Goal: Transaction & Acquisition: Purchase product/service

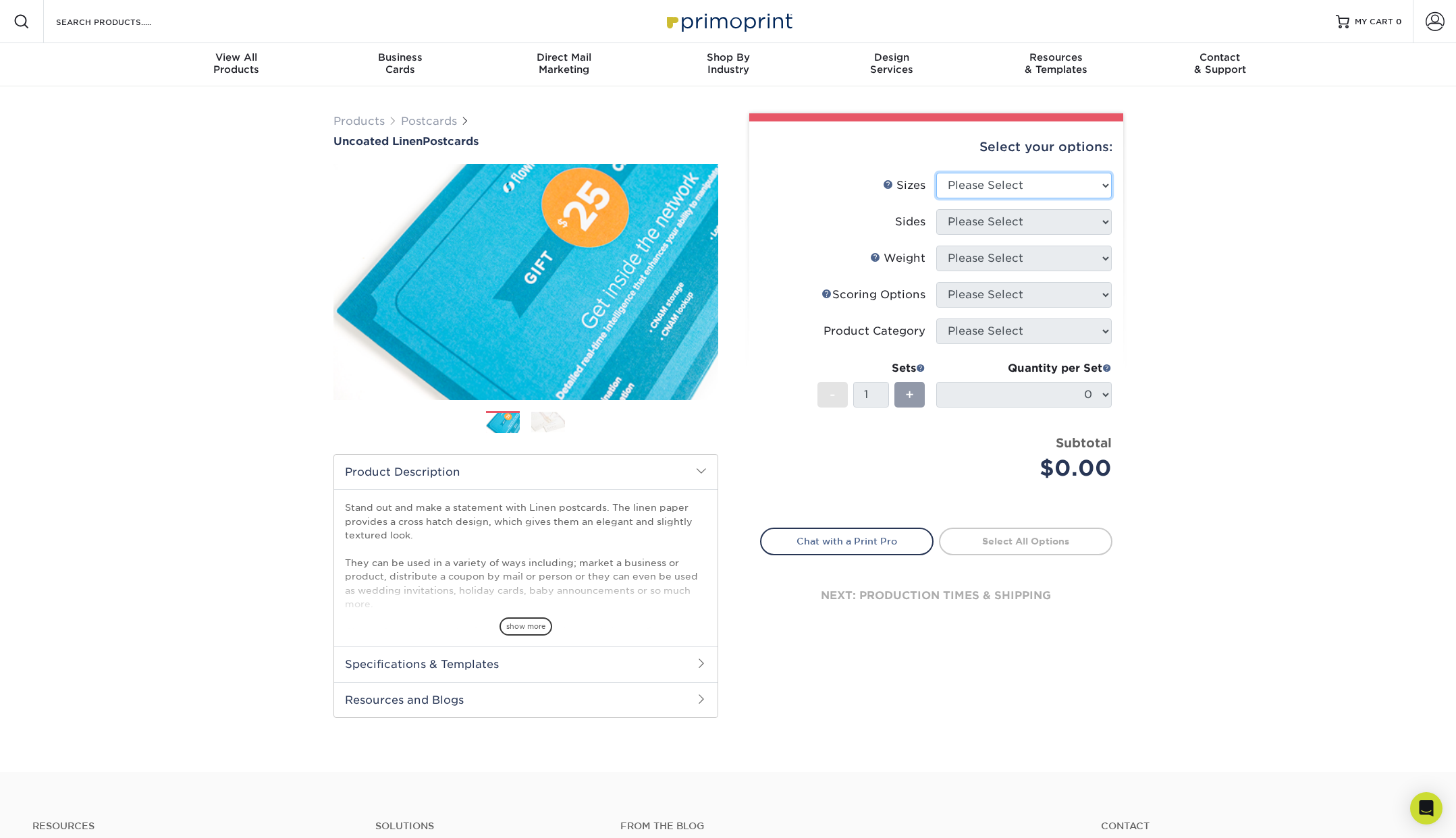
click at [998, 176] on select "Please Select 1.5" x 7" 2" x 6" 2" x 8" 2.12" x 5.5" 2.75" x 4.25" 2.75" x 8.5"…" at bounding box center [1023, 185] width 175 height 25
select select "4.00x6.00"
click at [936, 172] on select "Please Select 1.5" x 7" 2" x 6" 2" x 8" 2.12" x 5.5" 2.75" x 4.25" 2.75" x 8.5"…" at bounding box center [1023, 185] width 175 height 25
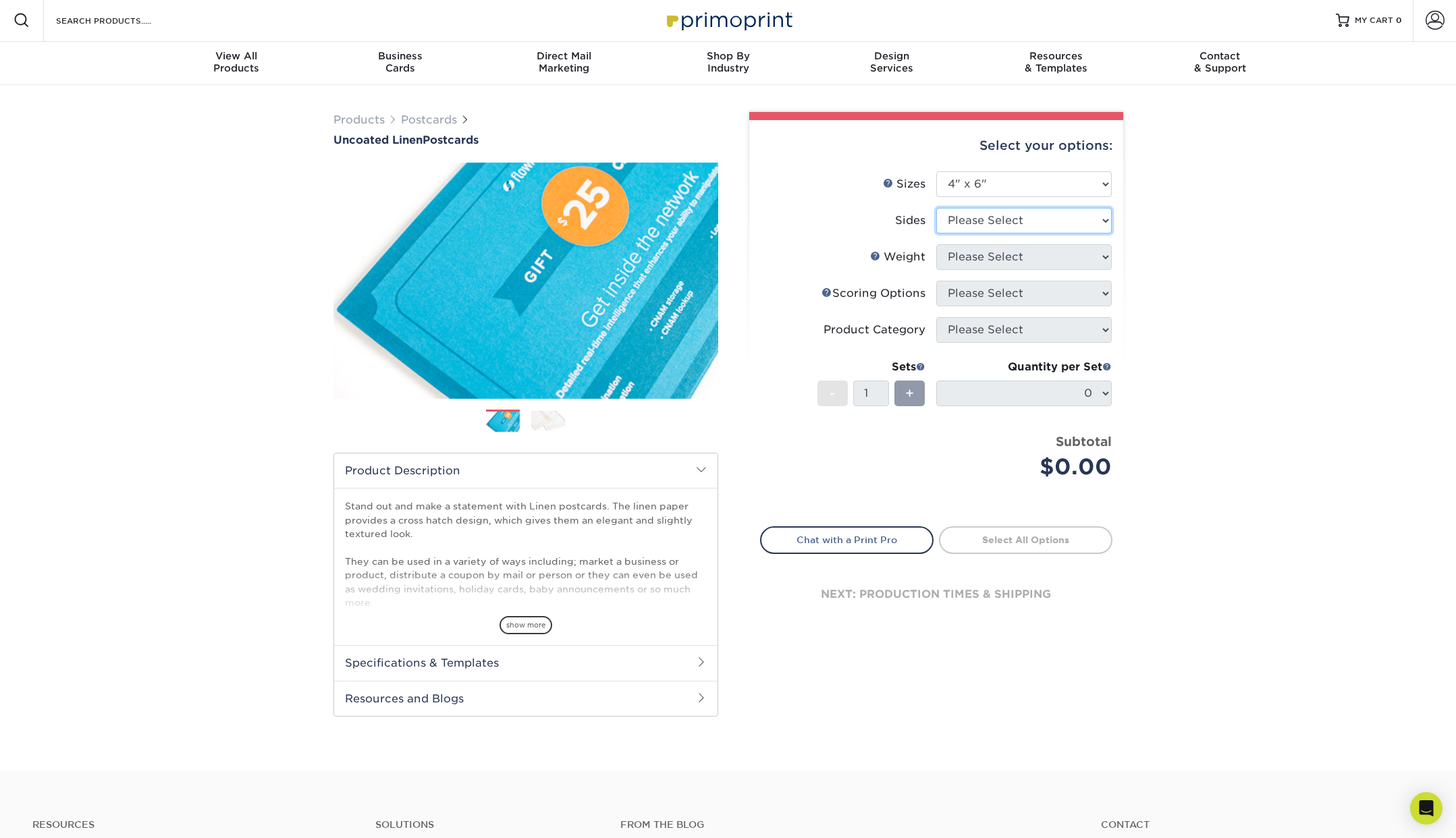
click at [999, 222] on select "Please Select Print Both Sides Print Front Only" at bounding box center [1023, 220] width 175 height 25
select select "32d3c223-f82c-492b-b915-ba065a00862f"
click at [936, 208] on select "Please Select Print Both Sides Print Front Only" at bounding box center [1023, 220] width 175 height 25
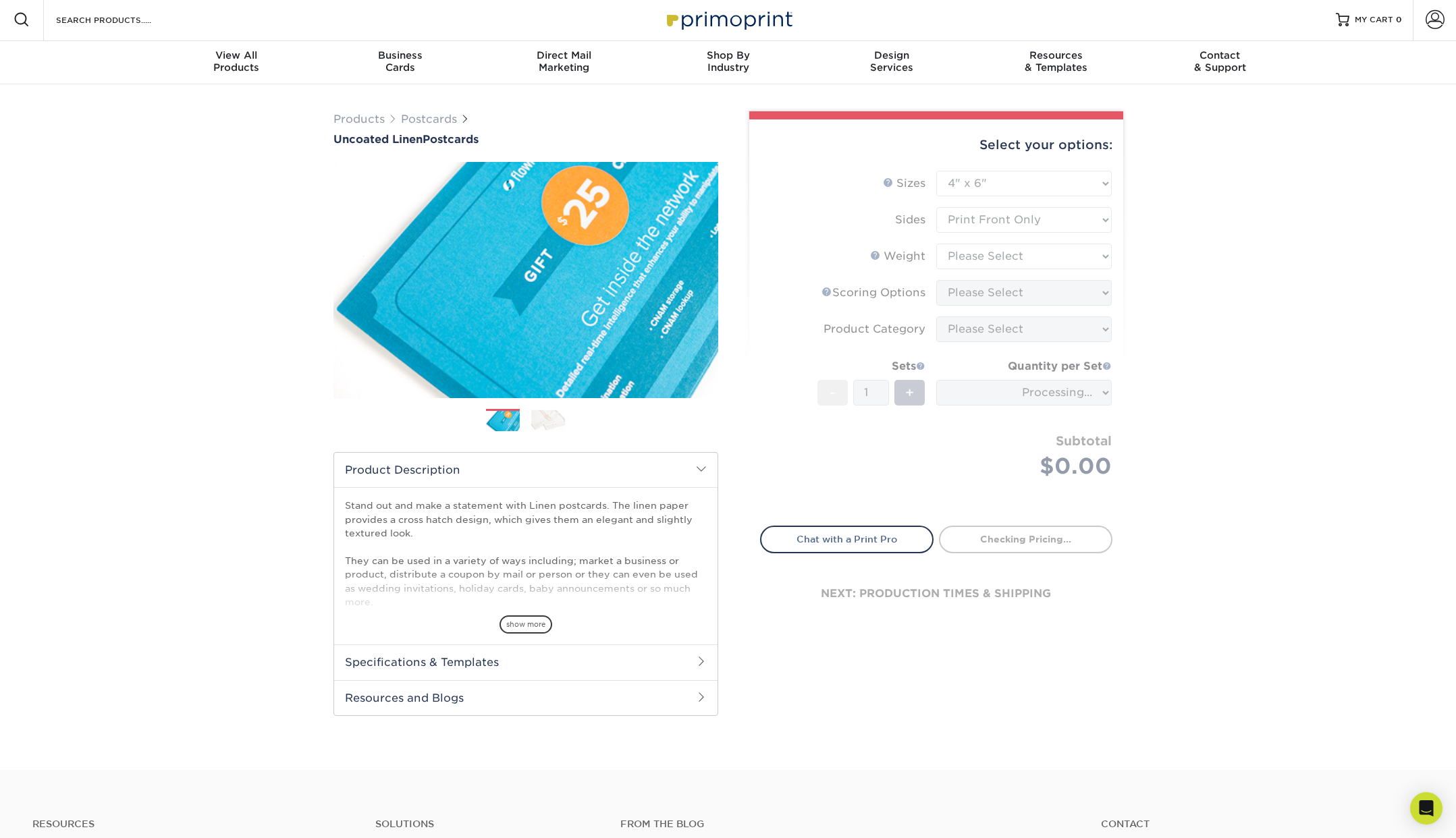
click at [1031, 259] on form "Sizes Help Sizes Please Select 1.5" x 7" 2" x 6" 2" x 8" 2.12" x 5.5" 2.75" x 4…" at bounding box center [936, 340] width 352 height 340
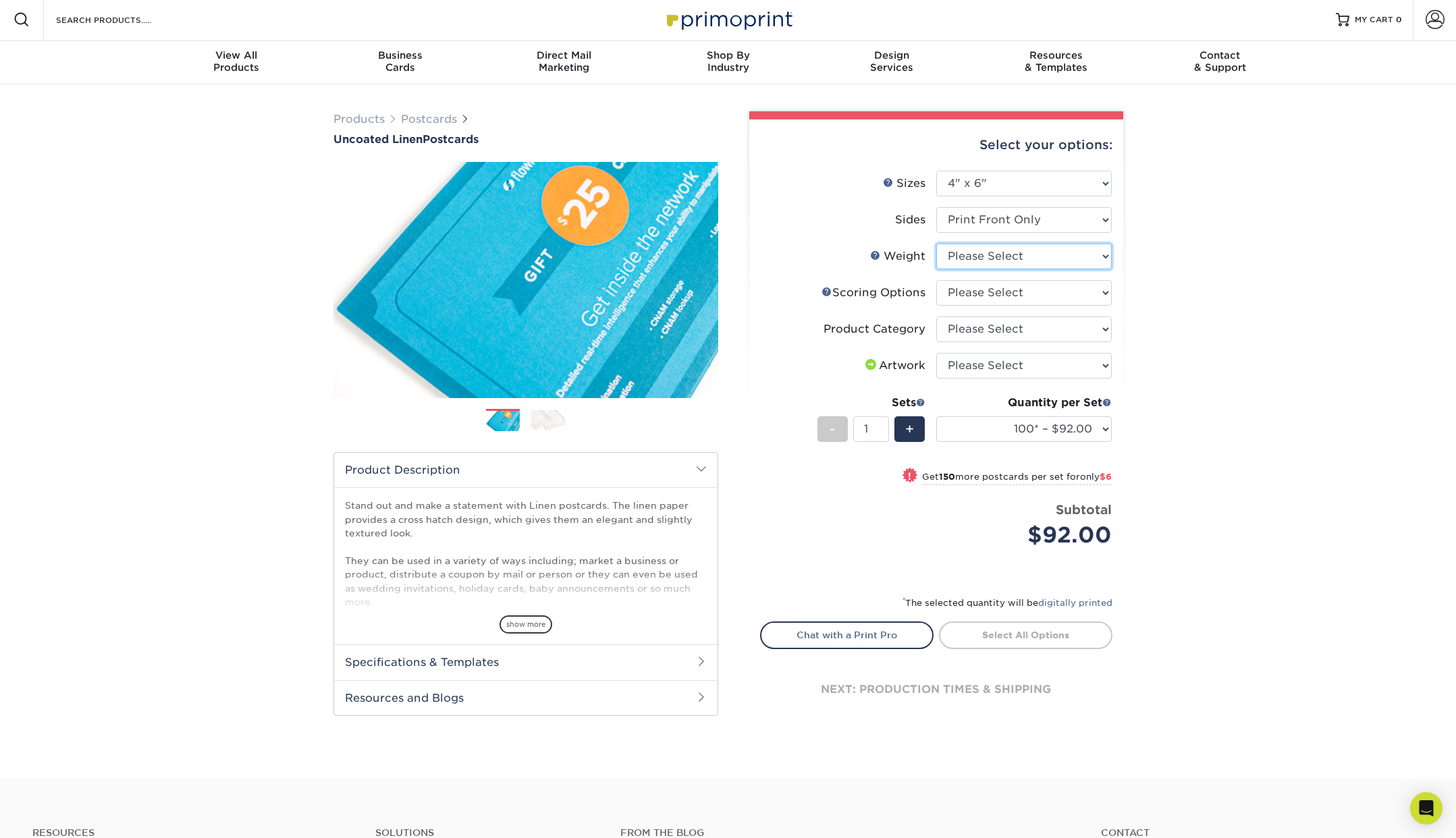
click at [997, 255] on select "Please Select 100LB" at bounding box center [1023, 256] width 175 height 25
click at [1067, 418] on select "100* – $92.00 250* – $98.00 500* – $125.00 750 – $142.00 1000 – $159.00 1500 – …" at bounding box center [1023, 429] width 175 height 25
click at [1016, 363] on select "Please Select I will upload files I need a design - $150" at bounding box center [1023, 365] width 175 height 25
select select "upload"
click at [936, 352] on select "Please Select I will upload files I need a design - $150" at bounding box center [1023, 365] width 175 height 25
